Goal: Task Accomplishment & Management: Manage account settings

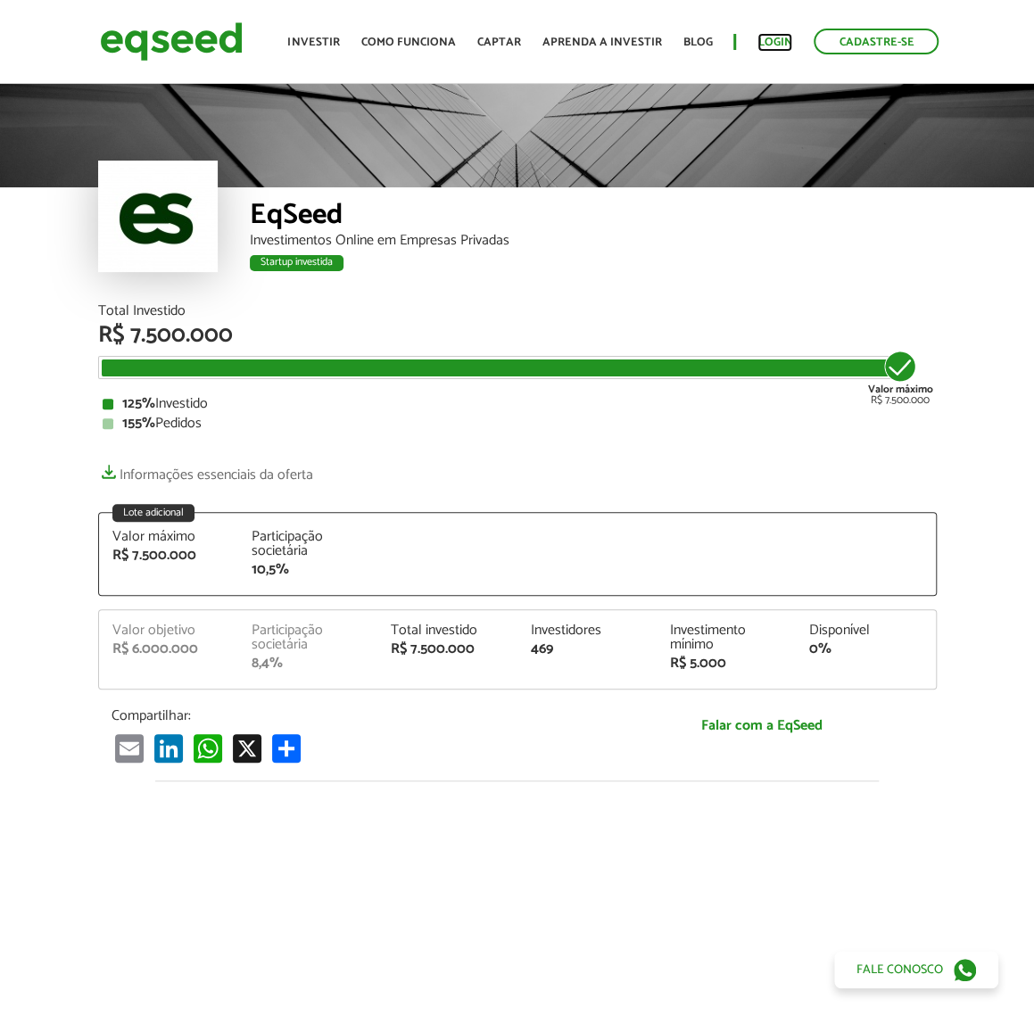
click at [781, 44] on link "Login" at bounding box center [774, 43] width 35 height 12
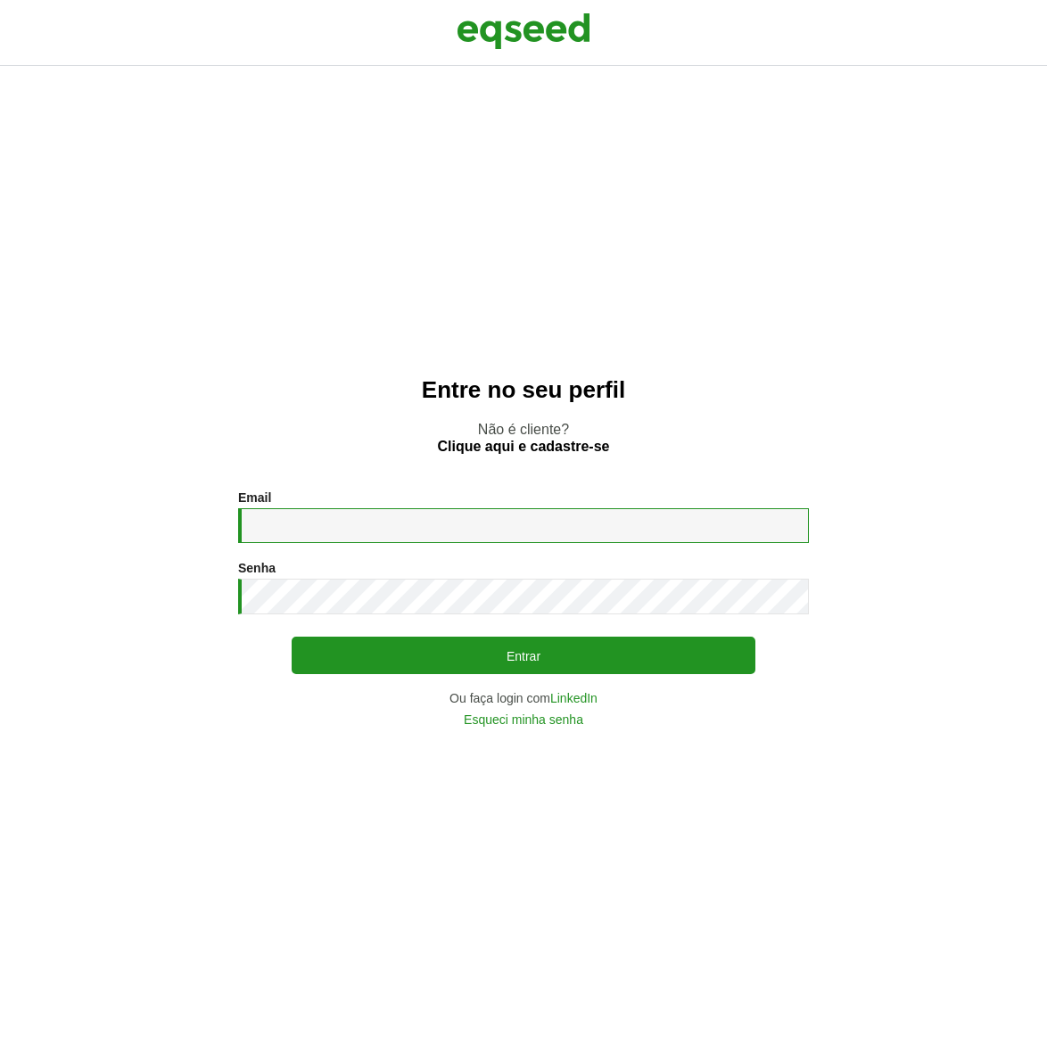
type input "**********"
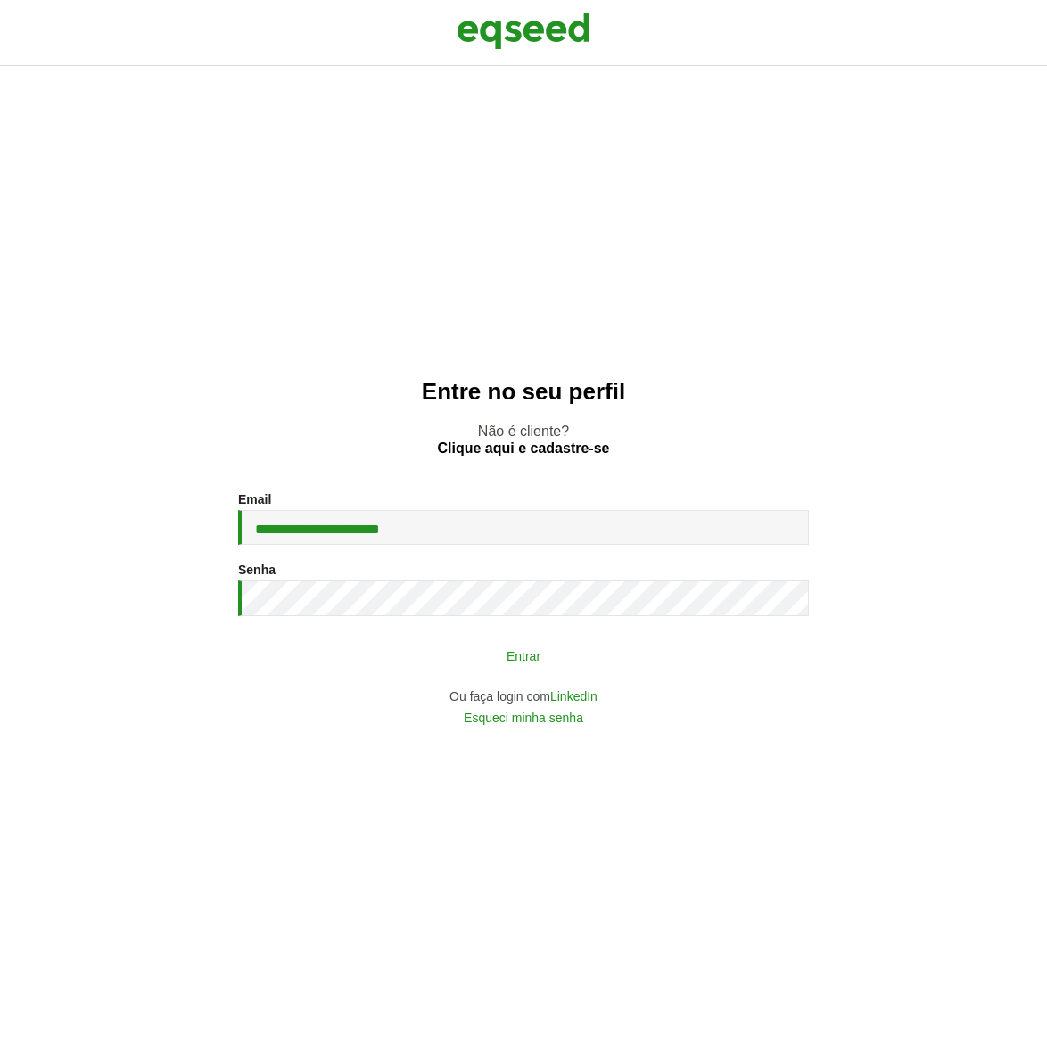
click at [499, 664] on button "Entrar" at bounding box center [524, 656] width 464 height 34
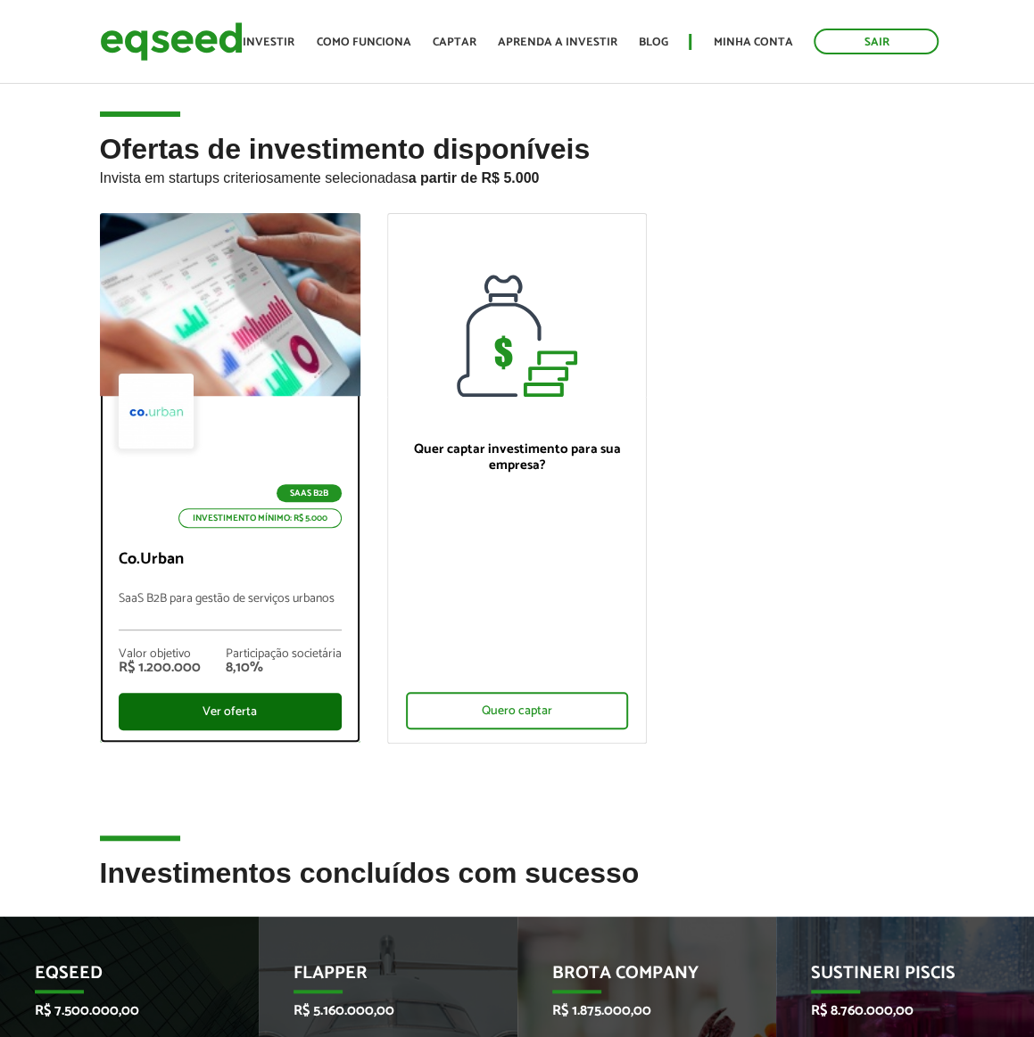
click at [239, 711] on div "Ver oferta" at bounding box center [230, 711] width 223 height 37
